Goal: Navigation & Orientation: Find specific page/section

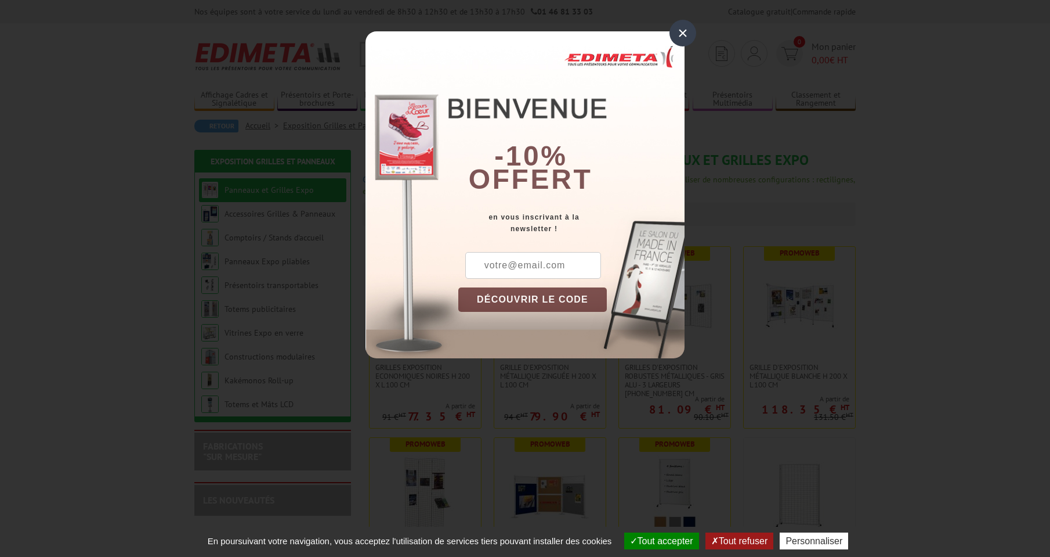
click at [689, 28] on div "×" at bounding box center [683, 33] width 27 height 27
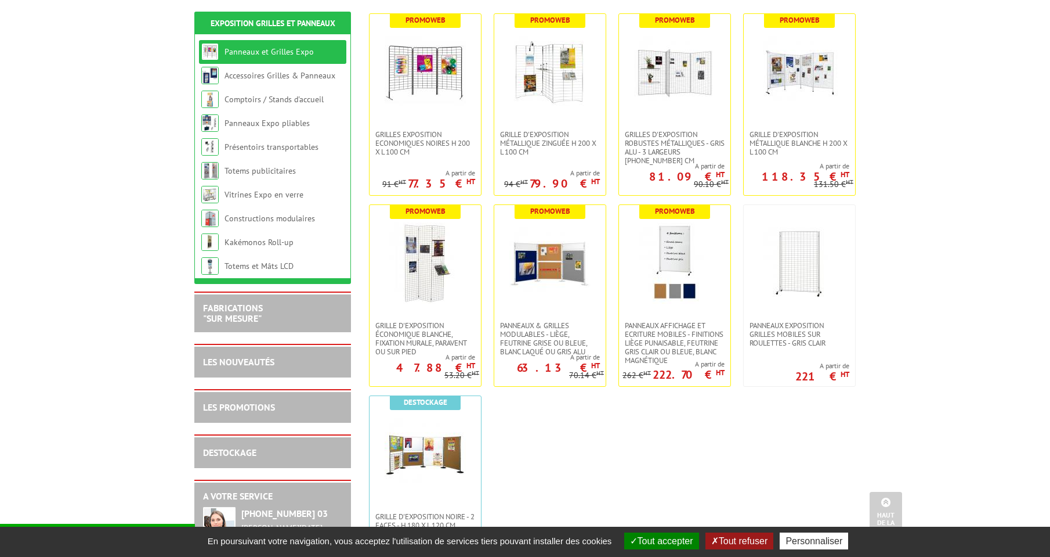
scroll to position [232, 0]
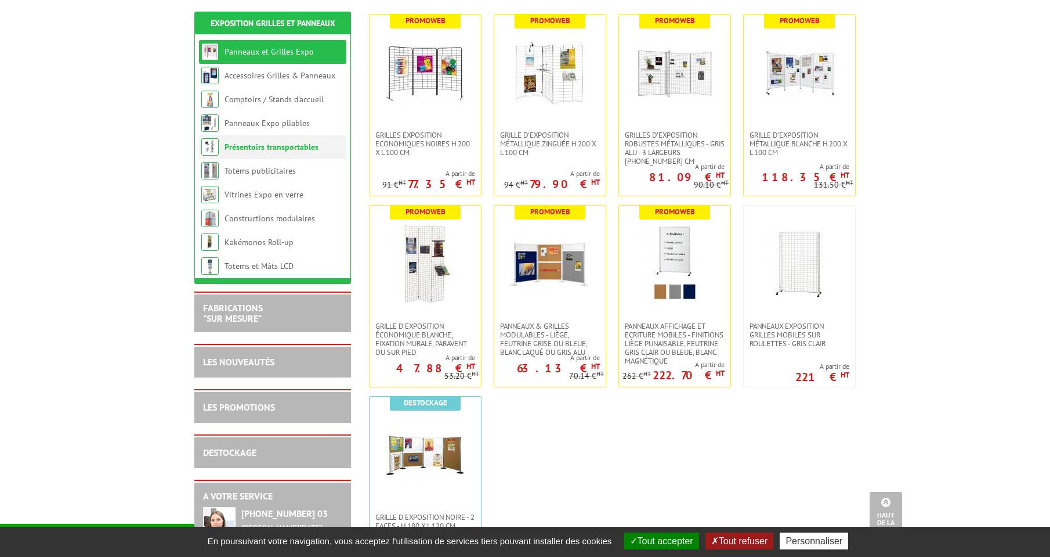
click at [259, 142] on link "Présentoirs transportables" at bounding box center [272, 147] width 94 height 10
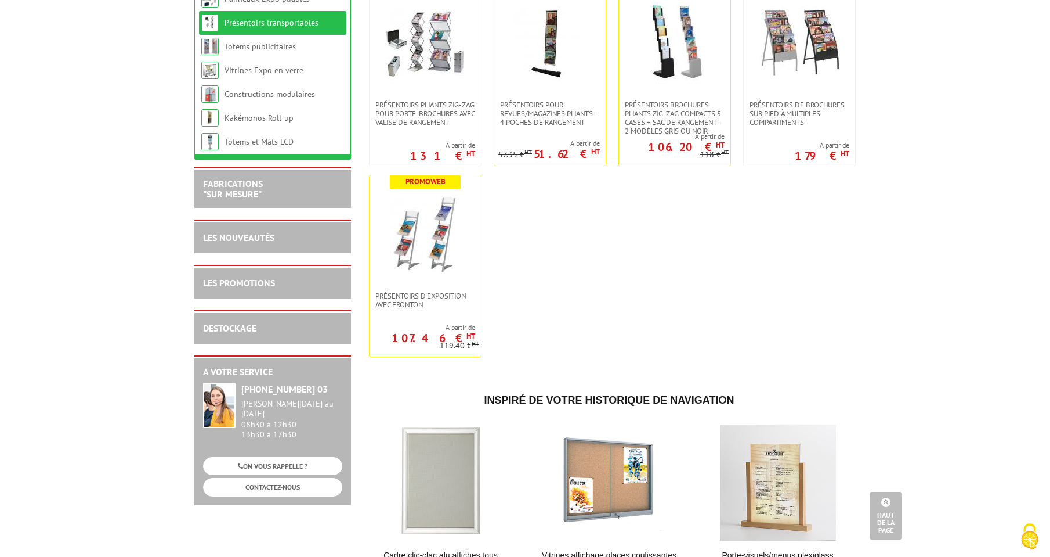
scroll to position [116, 0]
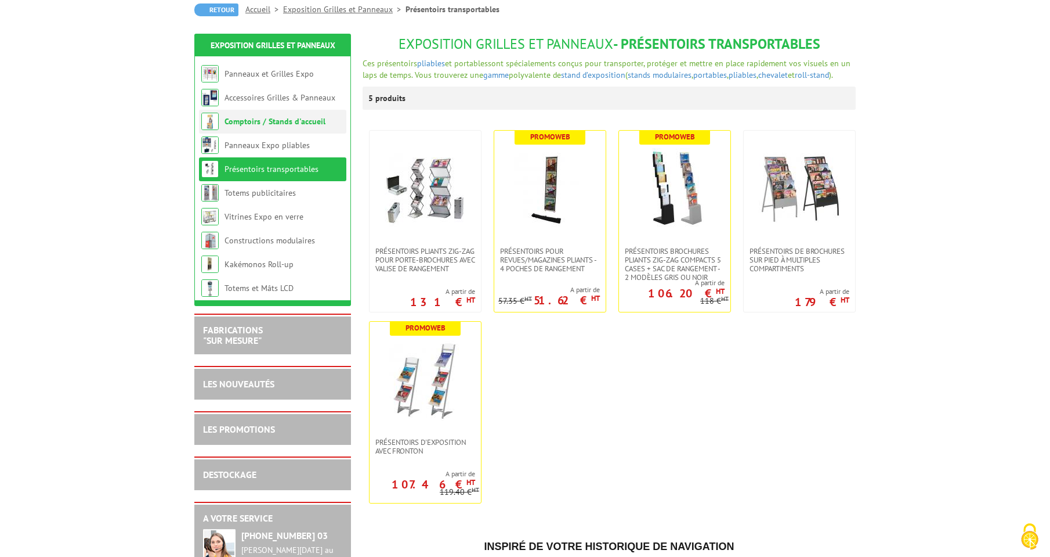
click at [308, 124] on link "Comptoirs / Stands d'accueil" at bounding box center [275, 121] width 101 height 10
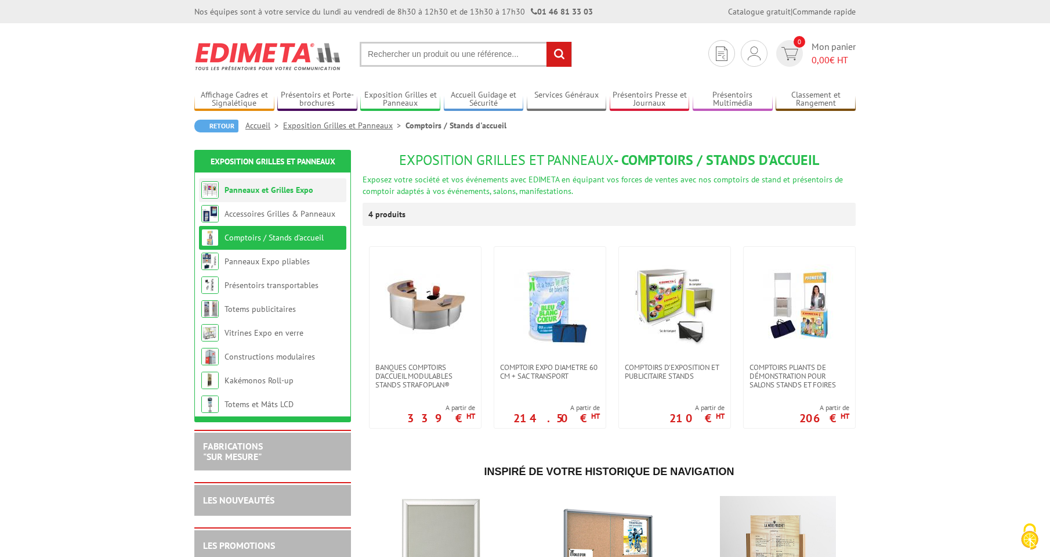
click at [309, 193] on link "Panneaux et Grilles Expo" at bounding box center [269, 190] width 89 height 10
